Goal: Information Seeking & Learning: Check status

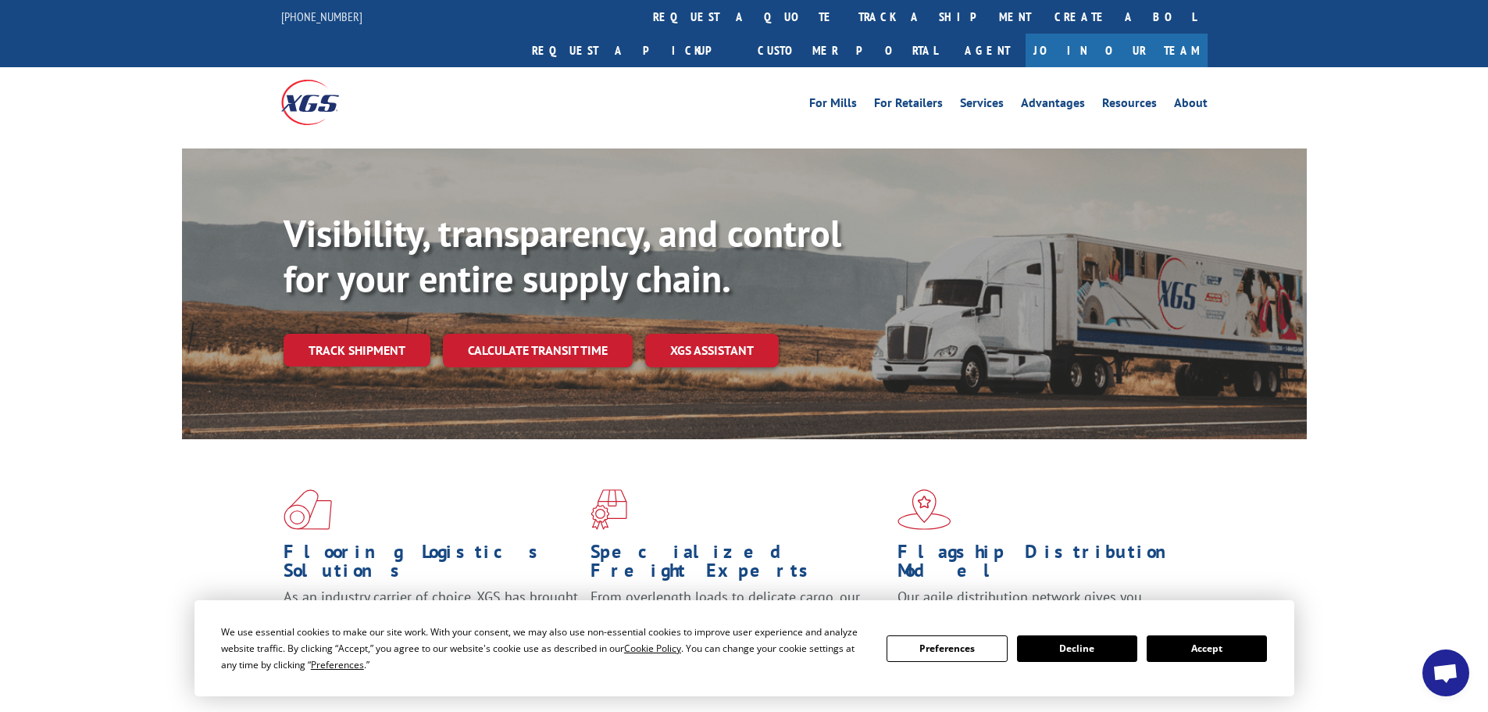
click at [1187, 647] on button "Accept" at bounding box center [1207, 648] width 120 height 27
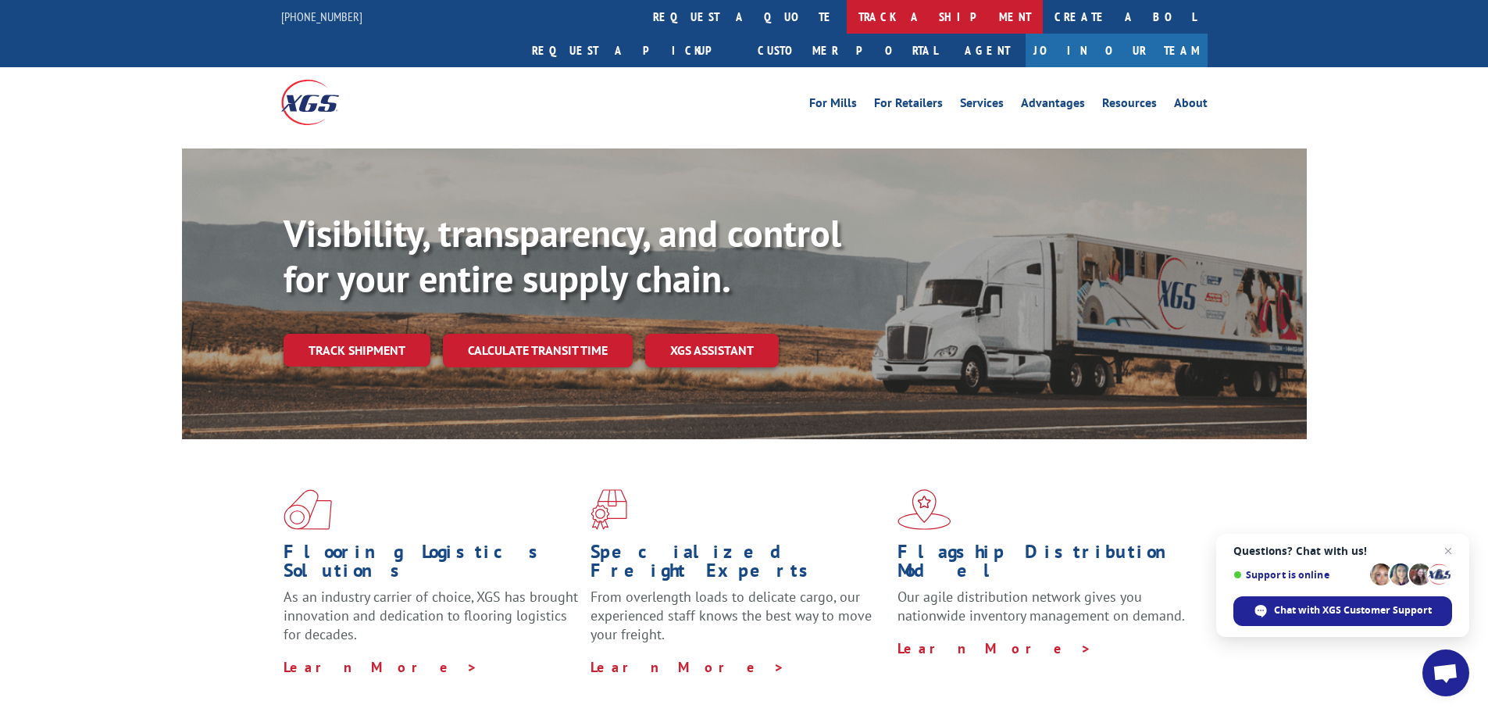
click at [847, 22] on link "track a shipment" at bounding box center [945, 17] width 196 height 34
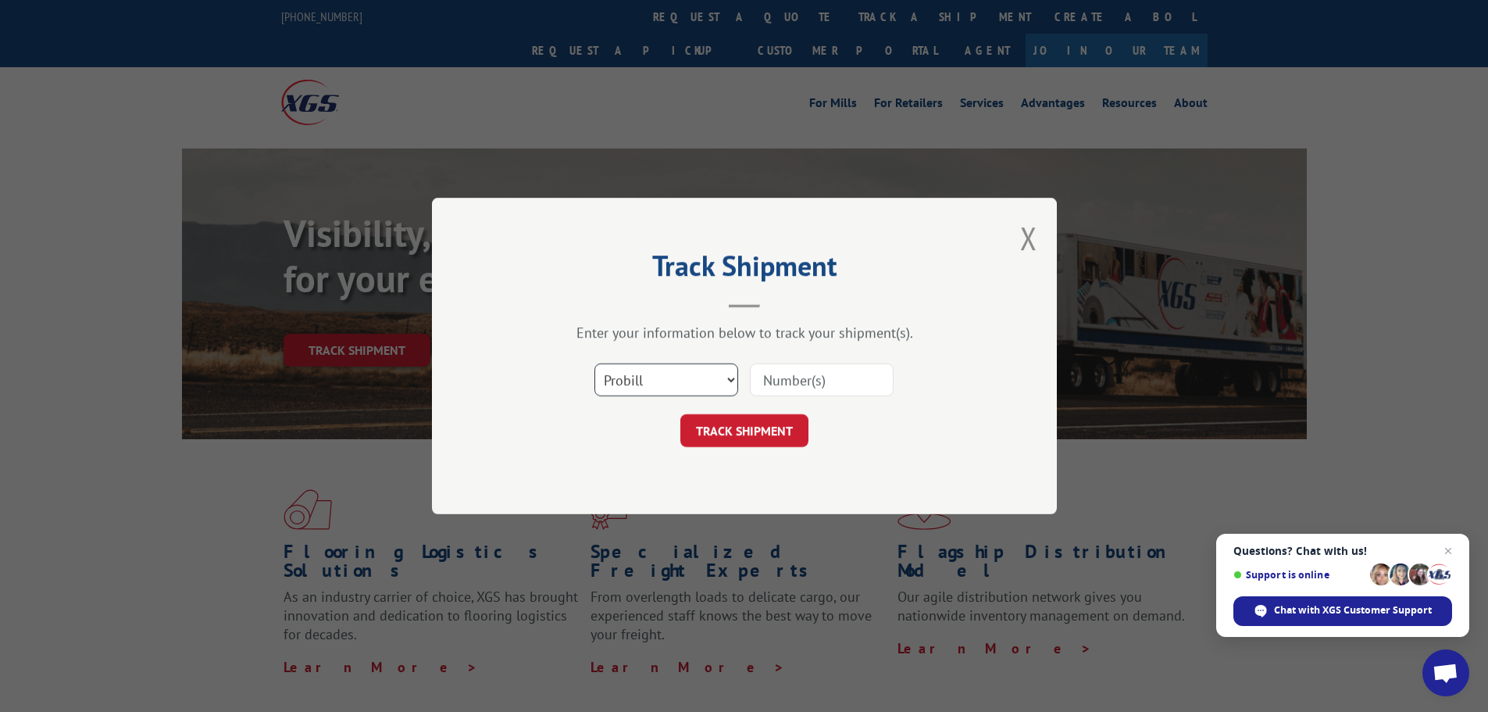
click at [727, 377] on select "Select category... Probill BOL PO" at bounding box center [666, 379] width 144 height 33
select select "bol"
click at [594, 363] on select "Select category... Probill BOL PO" at bounding box center [666, 379] width 144 height 33
click at [793, 383] on input at bounding box center [822, 379] width 144 height 33
paste input "7083629"
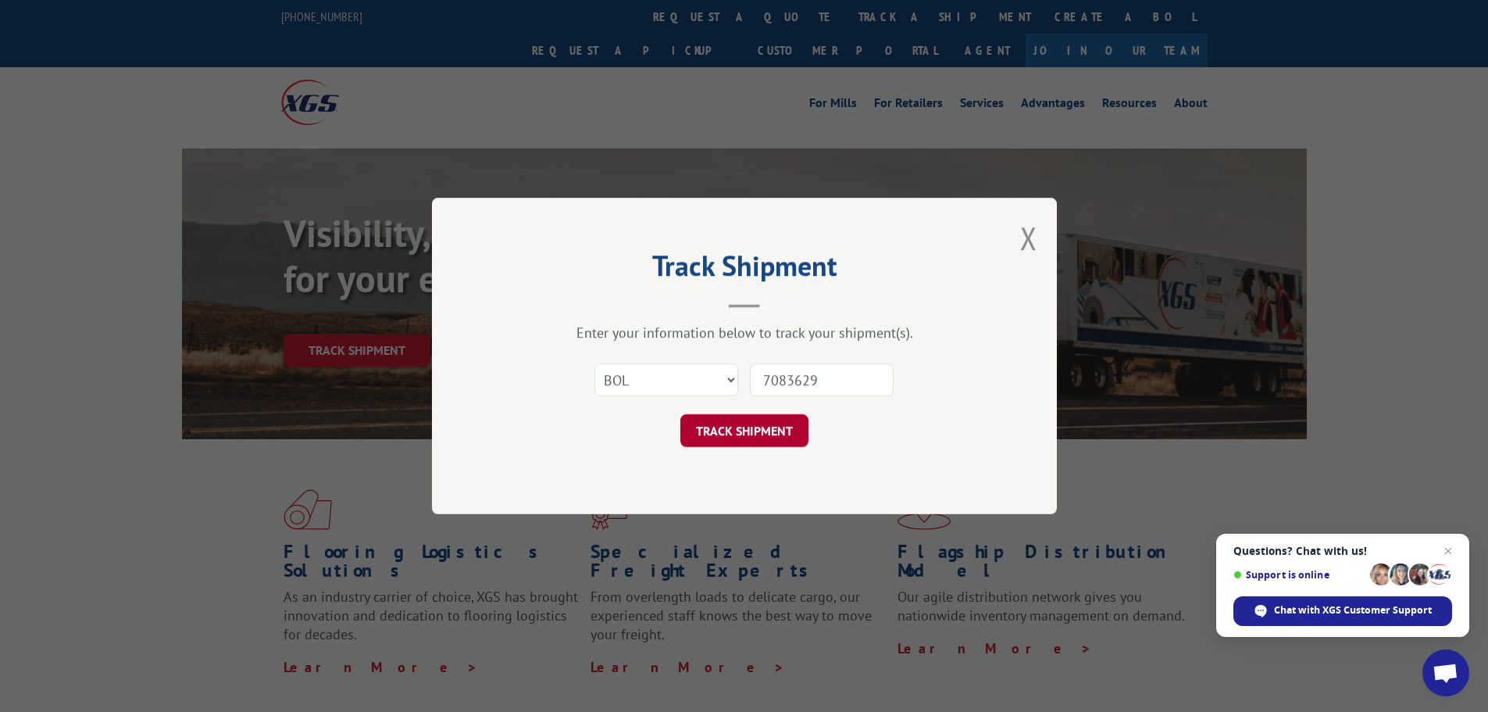
type input "7083629"
click at [751, 432] on button "TRACK SHIPMENT" at bounding box center [744, 430] width 128 height 33
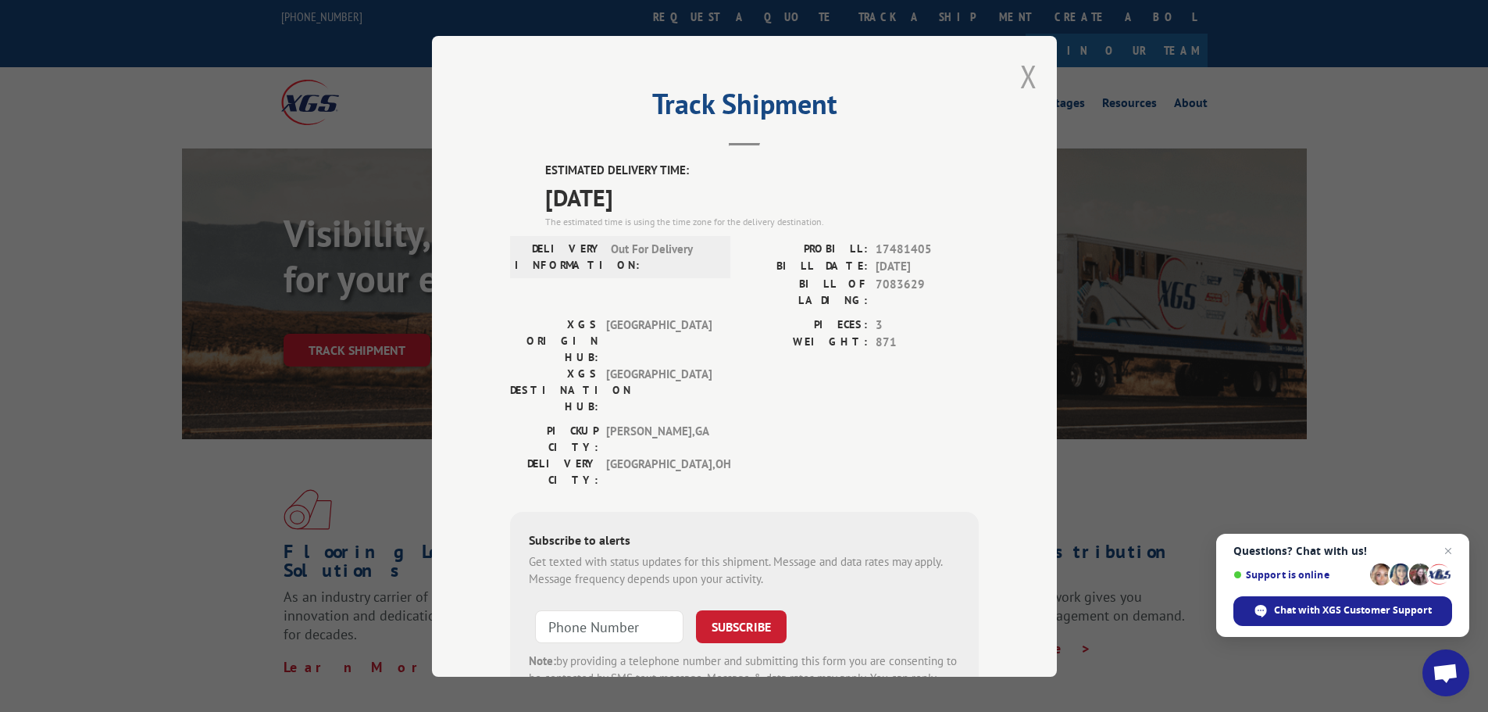
click at [1023, 87] on button "Close modal" at bounding box center [1028, 75] width 17 height 41
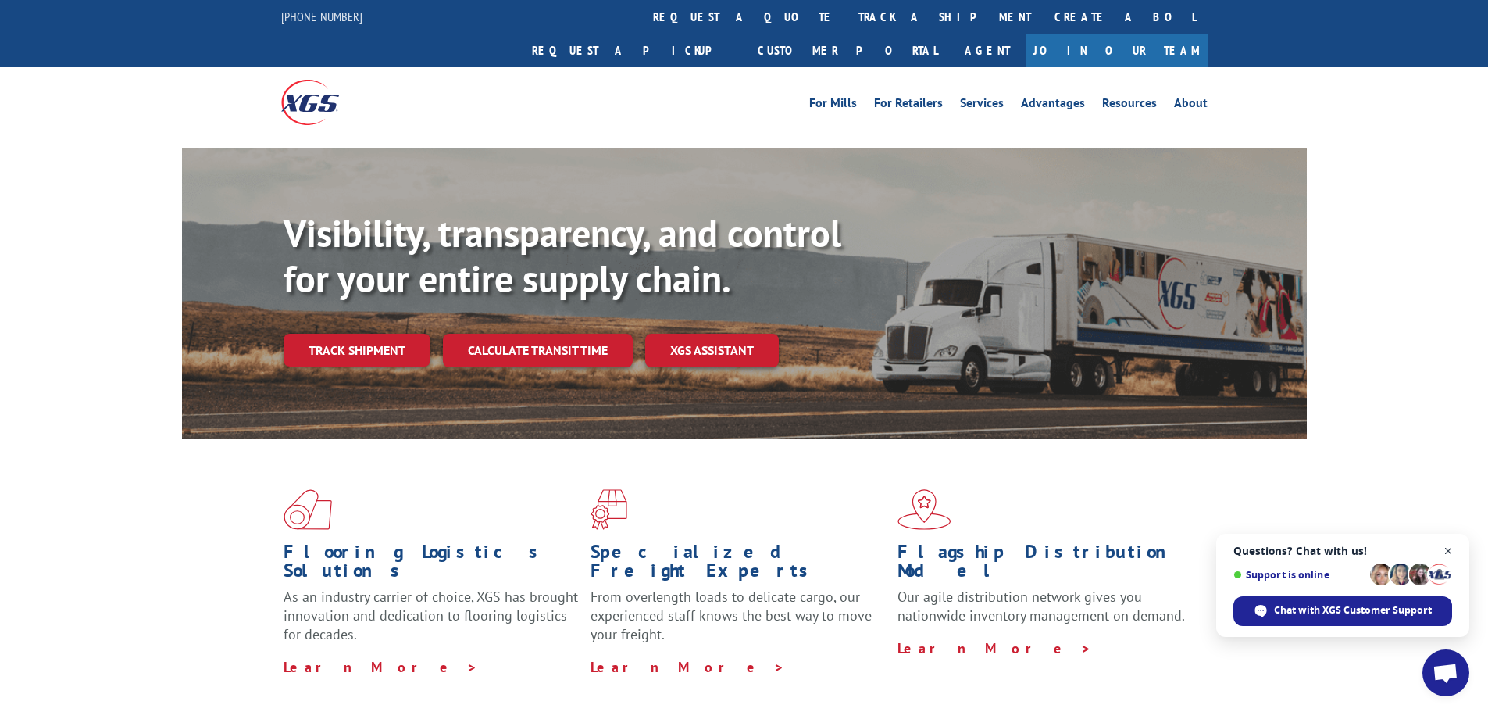
click at [1452, 552] on span "Close chat" at bounding box center [1449, 551] width 20 height 20
